Goal: Information Seeking & Learning: Learn about a topic

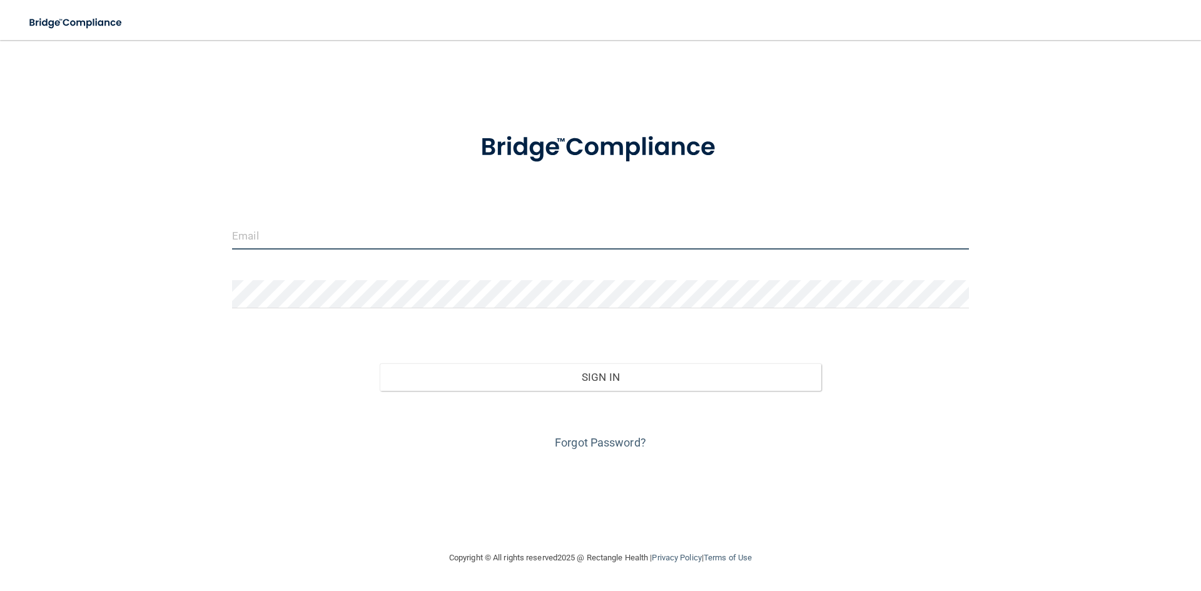
click at [273, 247] on input "email" at bounding box center [600, 235] width 737 height 28
type input "kylereynoldsdmd@gmail.com"
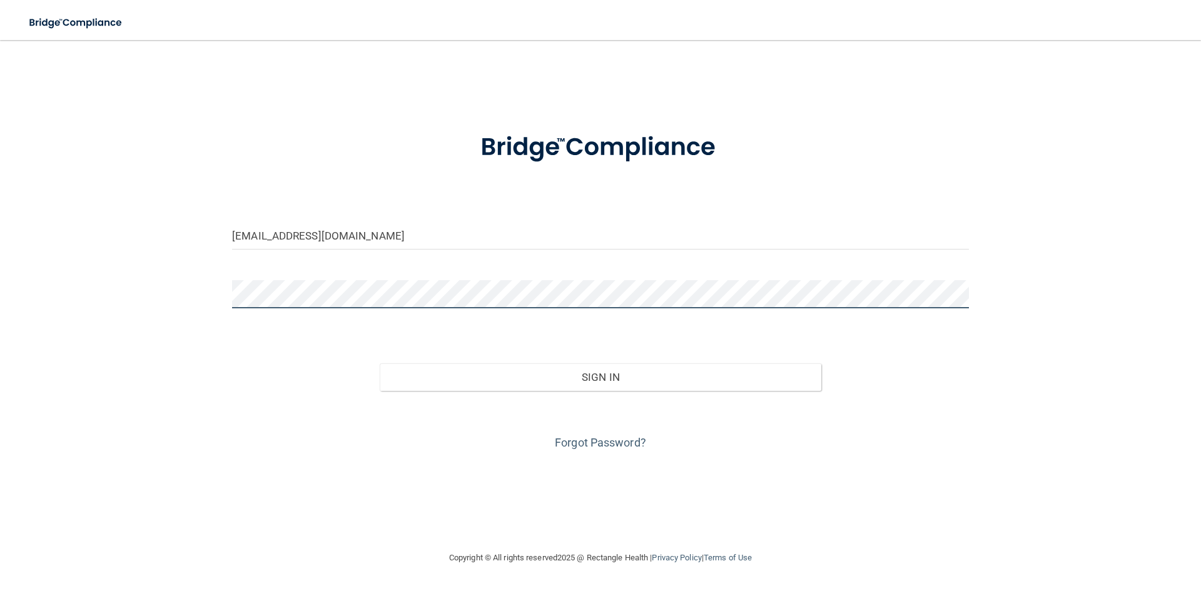
click at [380, 363] on button "Sign In" at bounding box center [601, 377] width 442 height 28
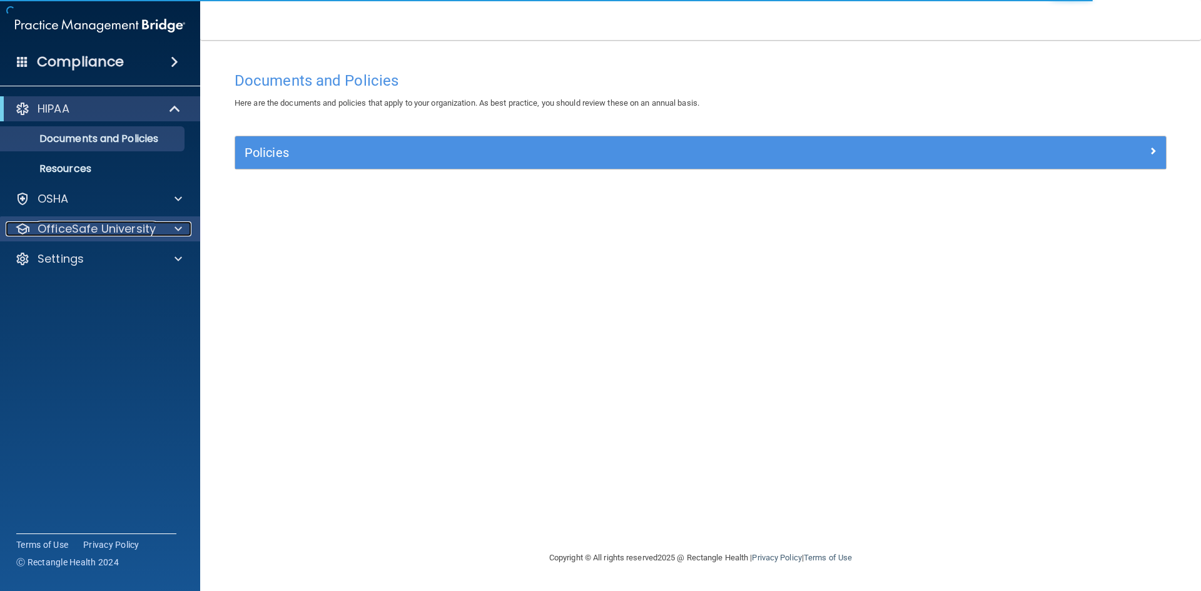
click at [129, 231] on p "OfficeSafe University" at bounding box center [97, 228] width 118 height 15
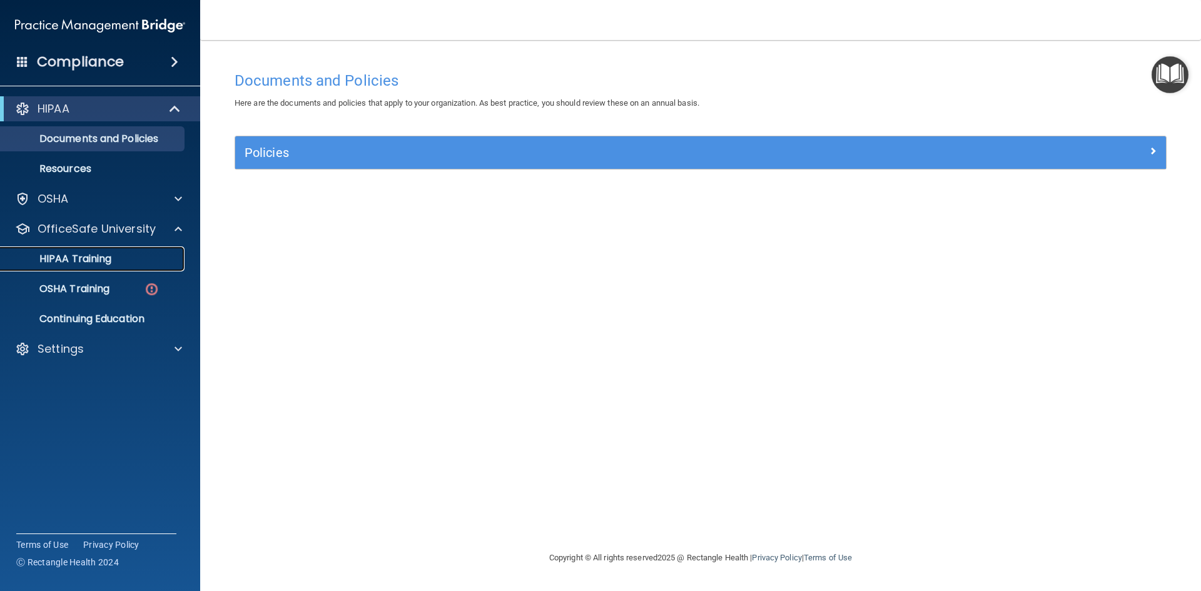
click at [93, 259] on p "HIPAA Training" at bounding box center [59, 259] width 103 height 13
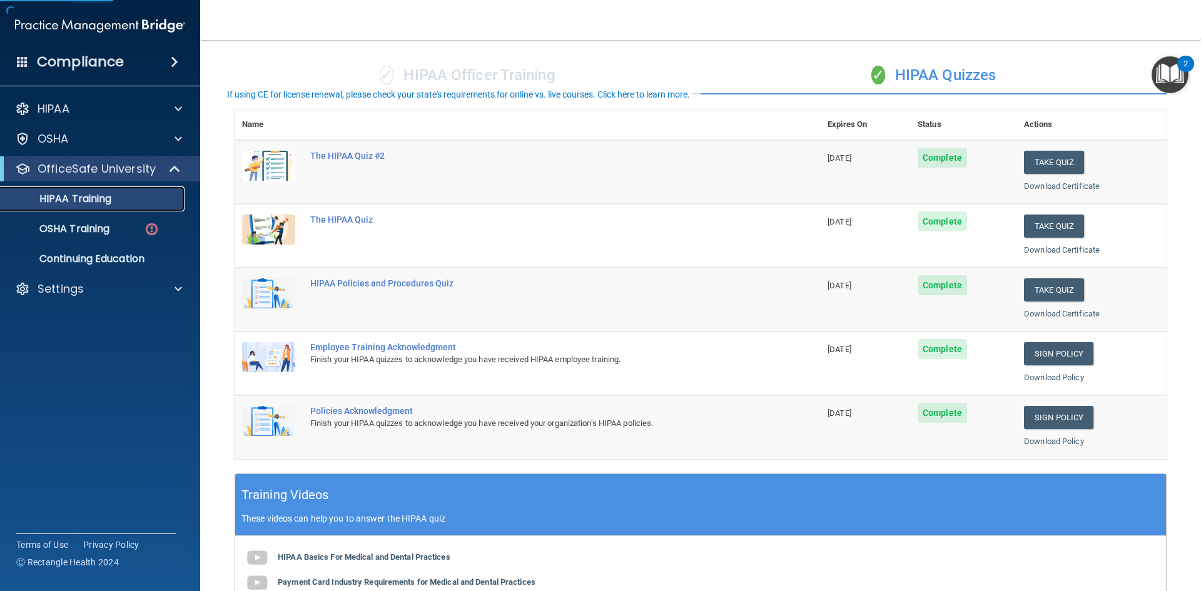
scroll to position [188, 0]
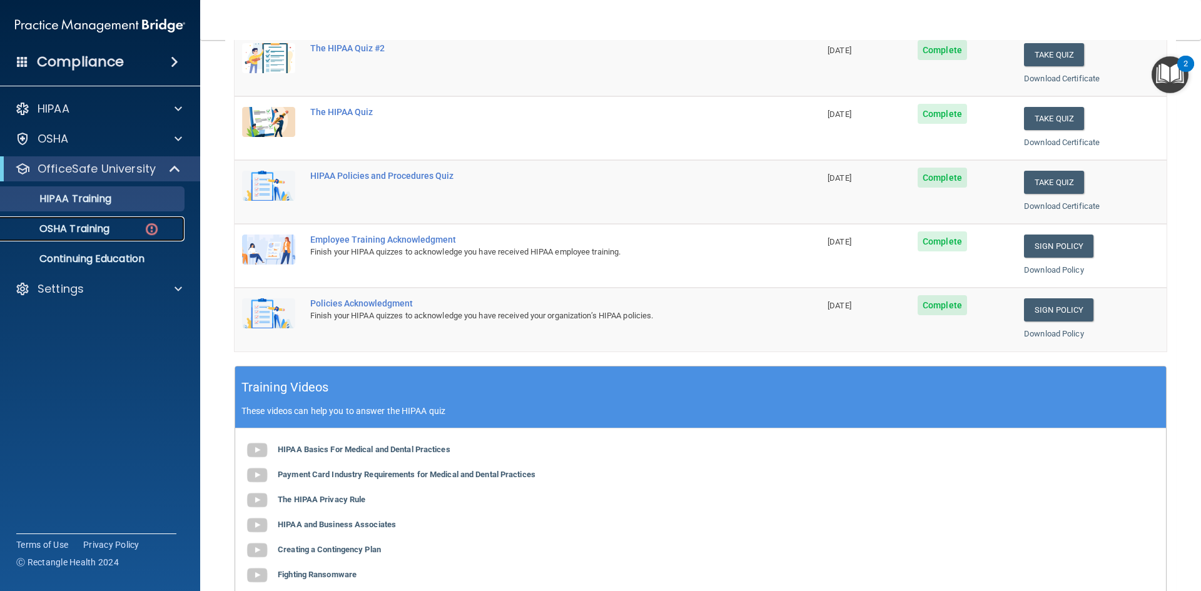
click at [89, 233] on p "OSHA Training" at bounding box center [58, 229] width 101 height 13
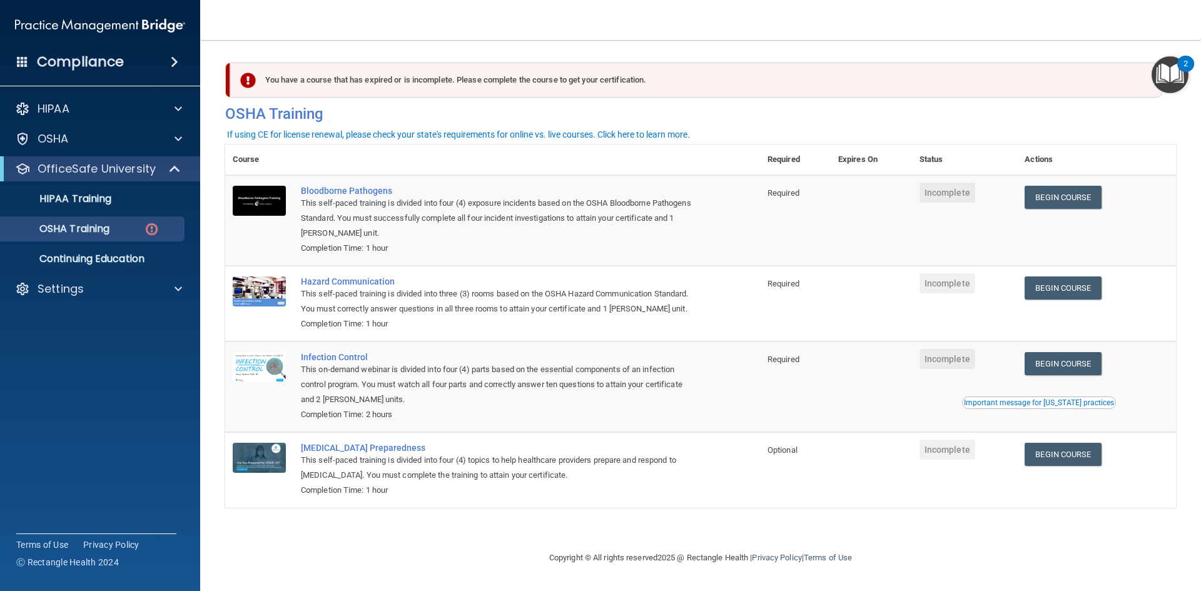
click at [1068, 210] on td "Begin Course Download Certificate" at bounding box center [1096, 220] width 159 height 91
click at [1064, 199] on link "Begin Course" at bounding box center [1062, 197] width 76 height 23
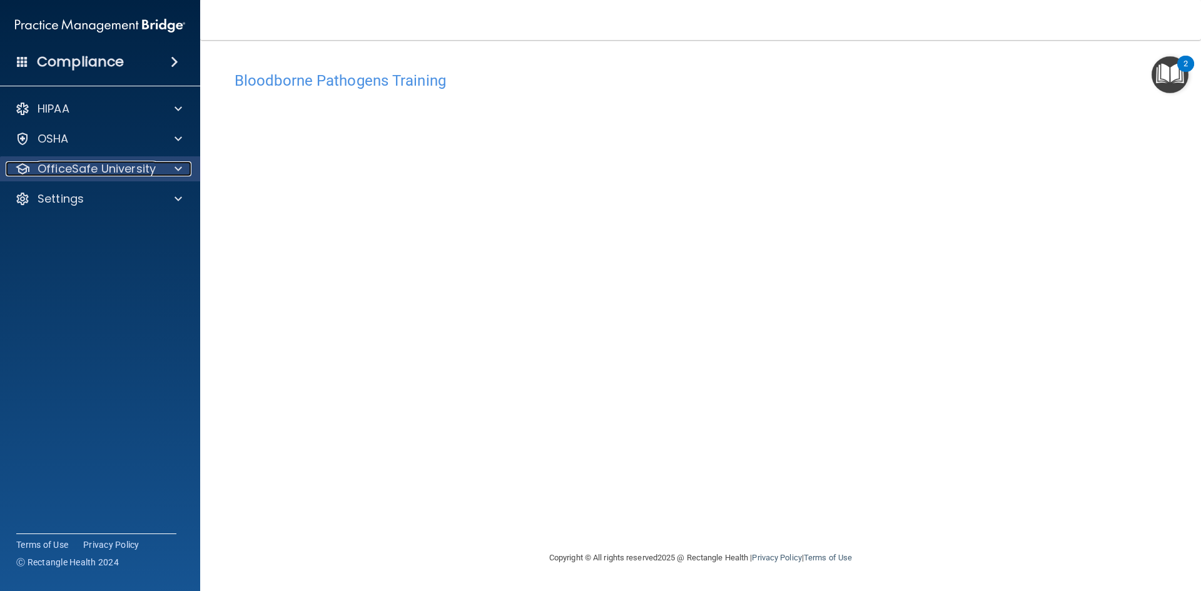
click at [108, 164] on p "OfficeSafe University" at bounding box center [97, 168] width 118 height 15
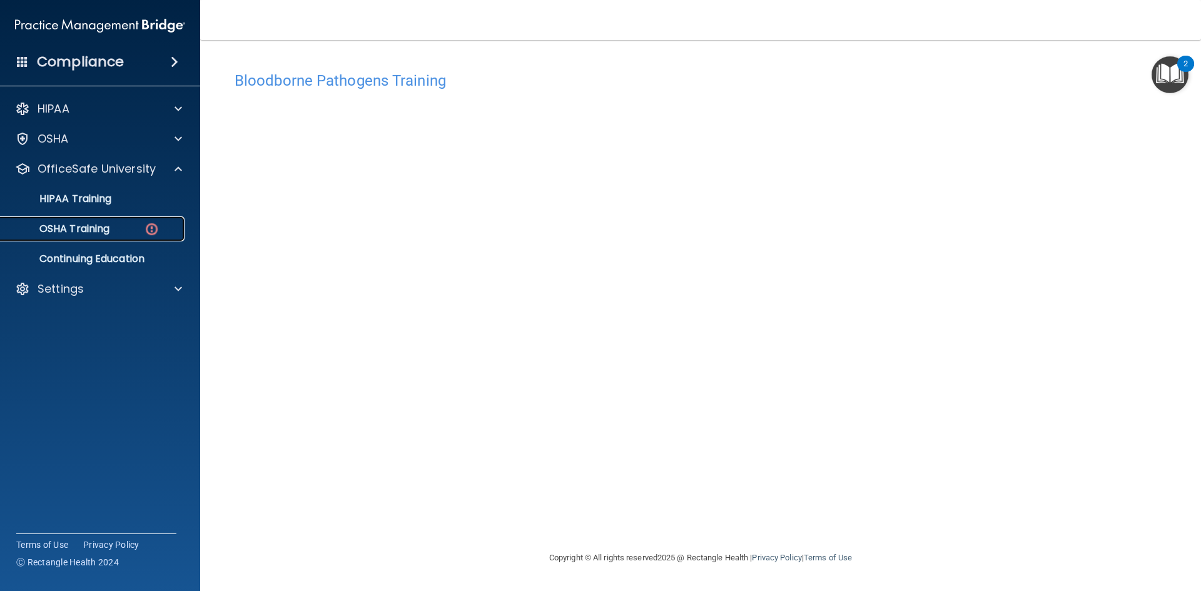
click at [89, 216] on link "OSHA Training" at bounding box center [85, 228] width 197 height 25
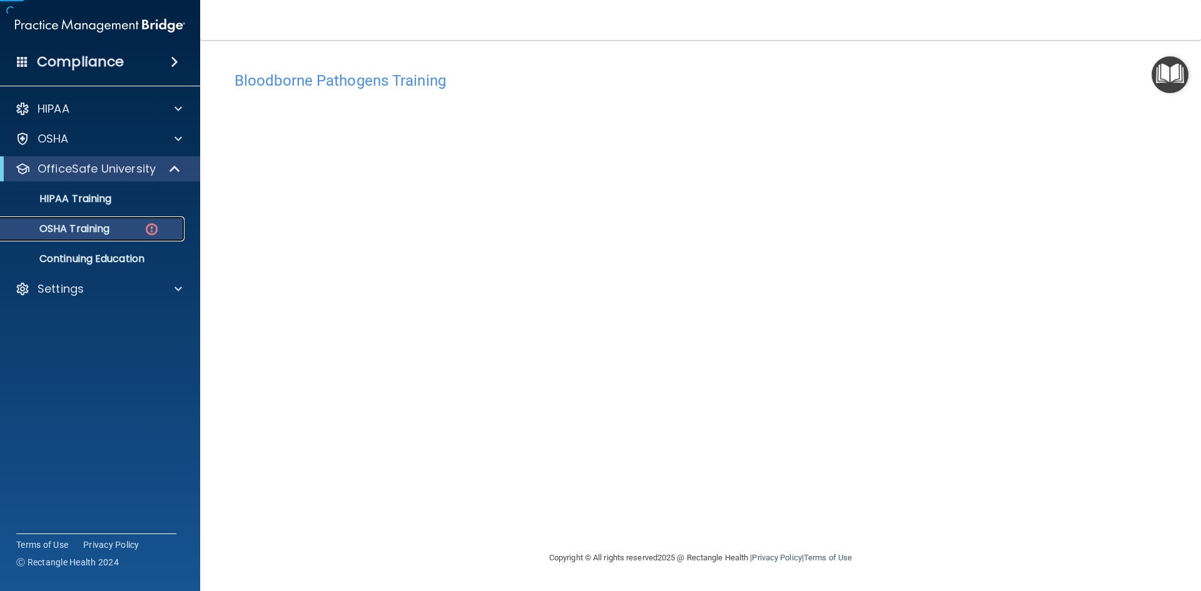
click at [89, 219] on link "OSHA Training" at bounding box center [85, 228] width 197 height 25
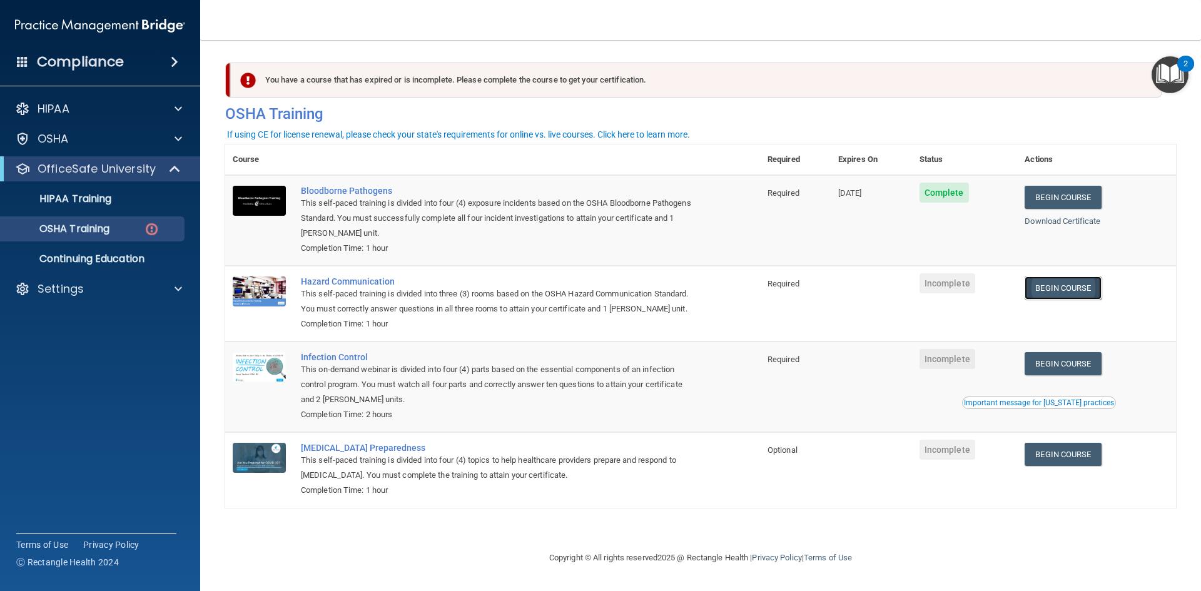
click at [1063, 290] on link "Begin Course" at bounding box center [1062, 287] width 76 height 23
